Goal: Go to known website: Access a specific website the user already knows

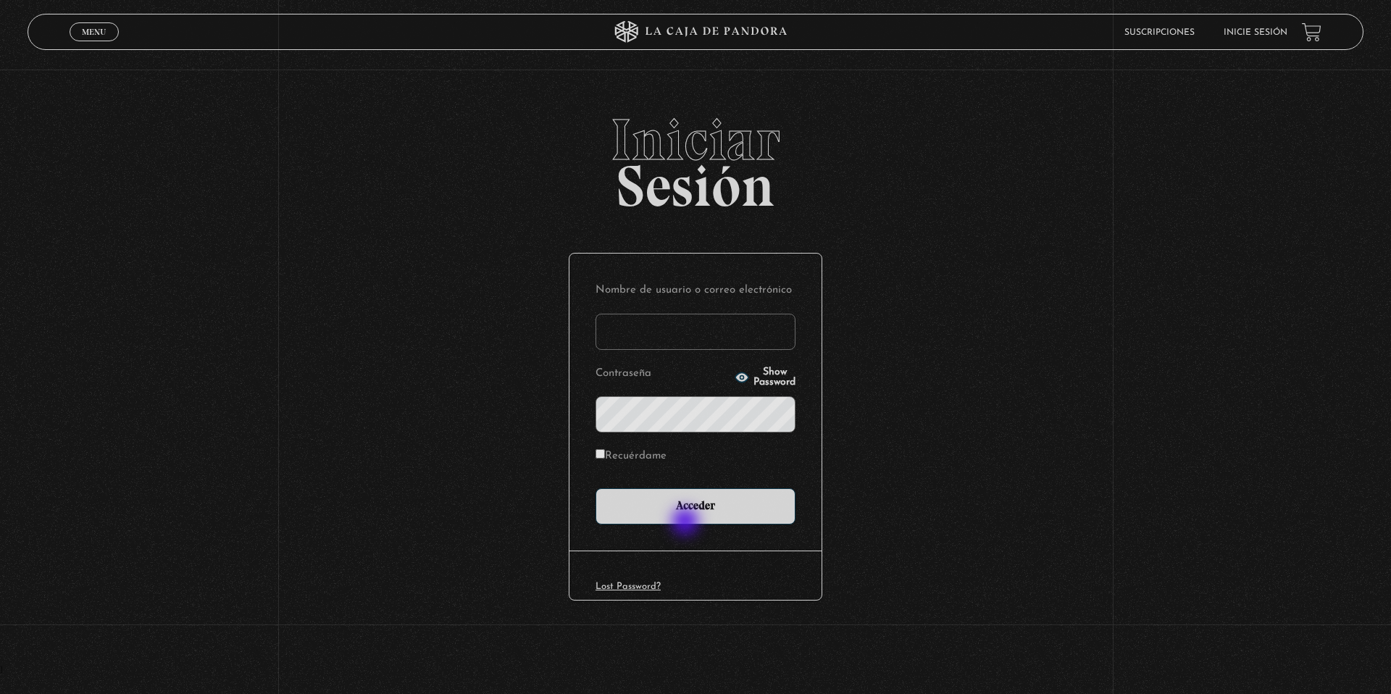
type input "ccas1075"
click at [682, 533] on div "Nombre de usuario o correo electrónico ccas1075 Contraseña Show Password Recuér…" at bounding box center [695, 402] width 252 height 297
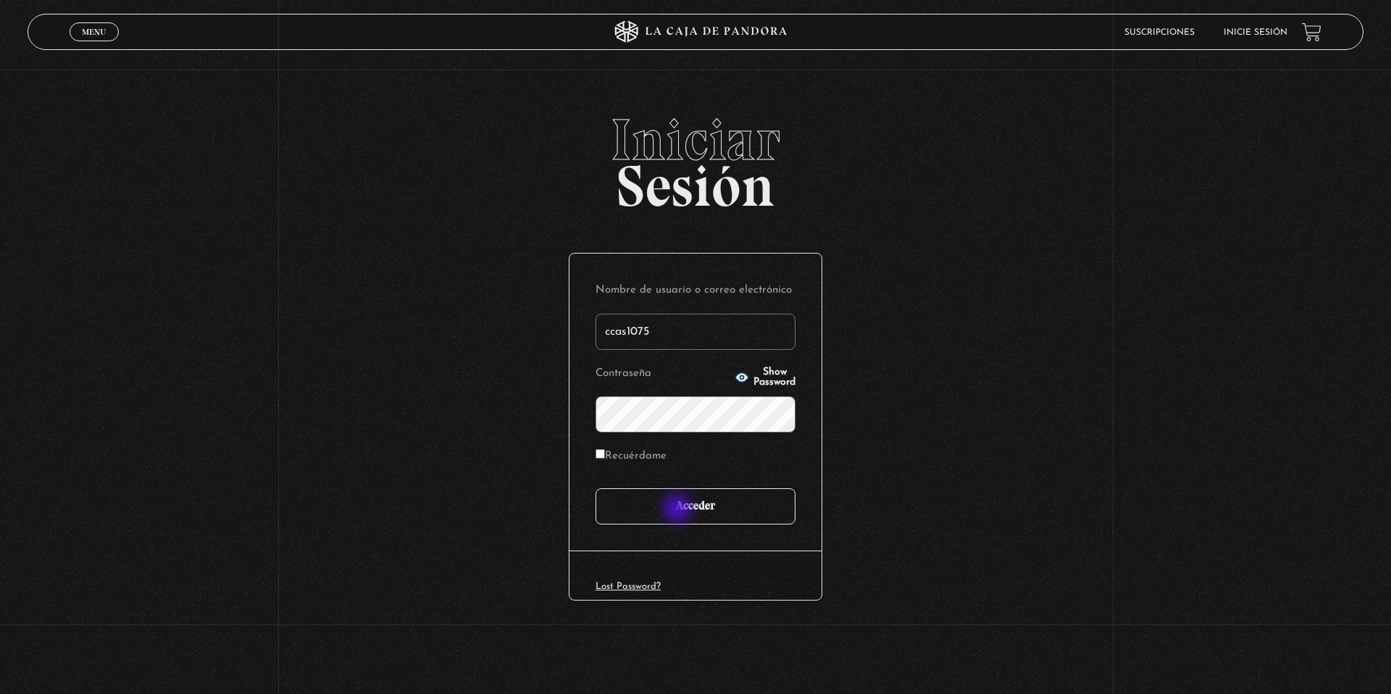
click at [679, 510] on input "Acceder" at bounding box center [695, 506] width 200 height 36
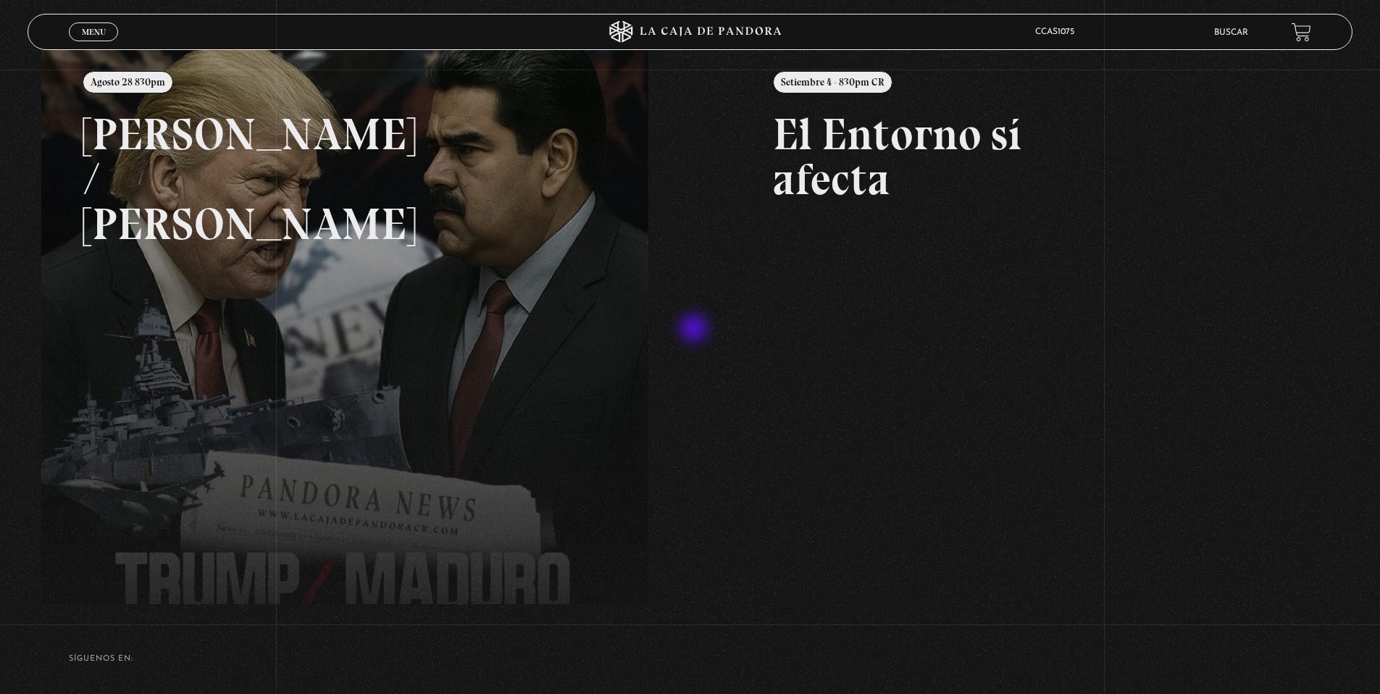
scroll to position [278, 0]
